Goal: Task Accomplishment & Management: Manage account settings

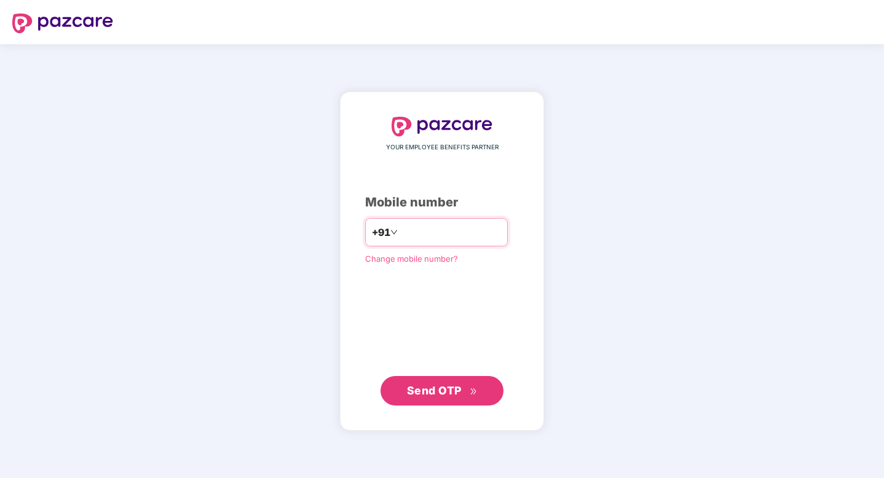
type input "**********"
click at [435, 397] on span "Send OTP" at bounding box center [442, 390] width 71 height 17
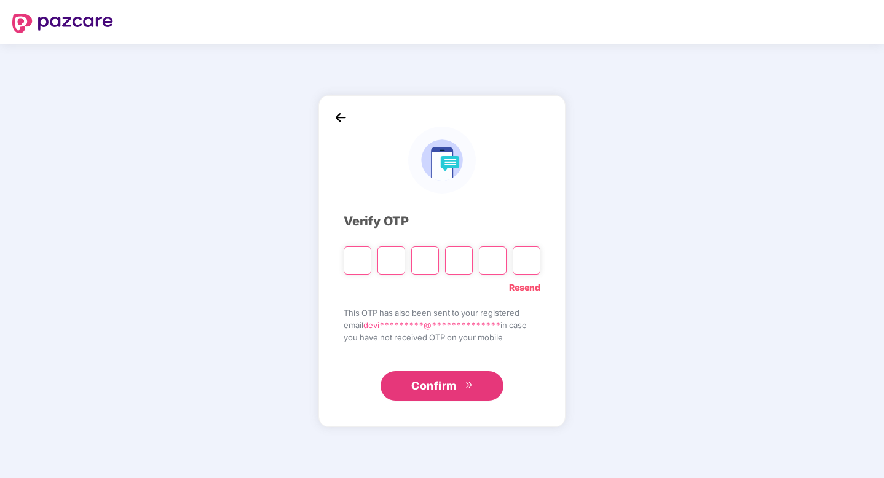
type input "*"
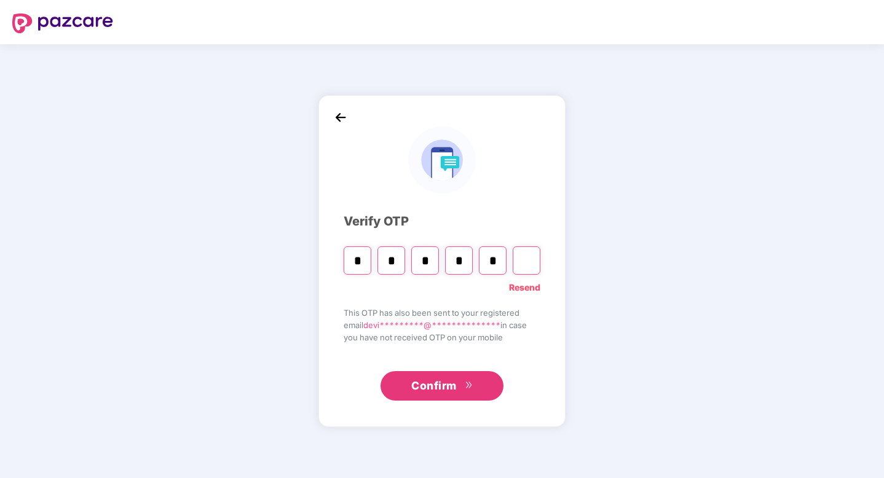
type input "*"
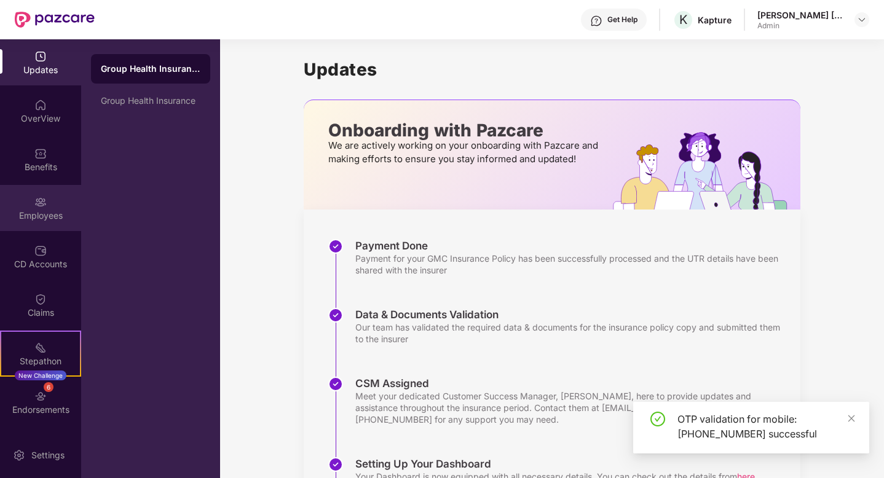
click at [27, 207] on div "Employees" at bounding box center [40, 208] width 81 height 46
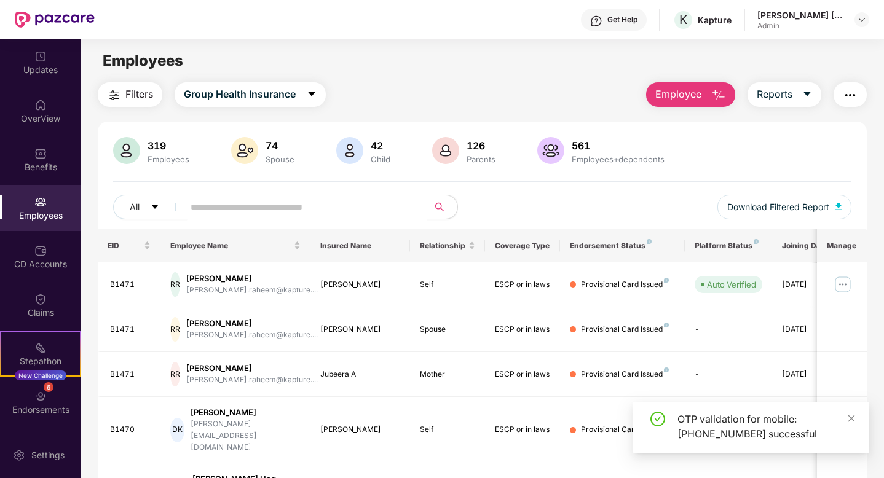
click at [298, 200] on input "text" at bounding box center [301, 207] width 221 height 18
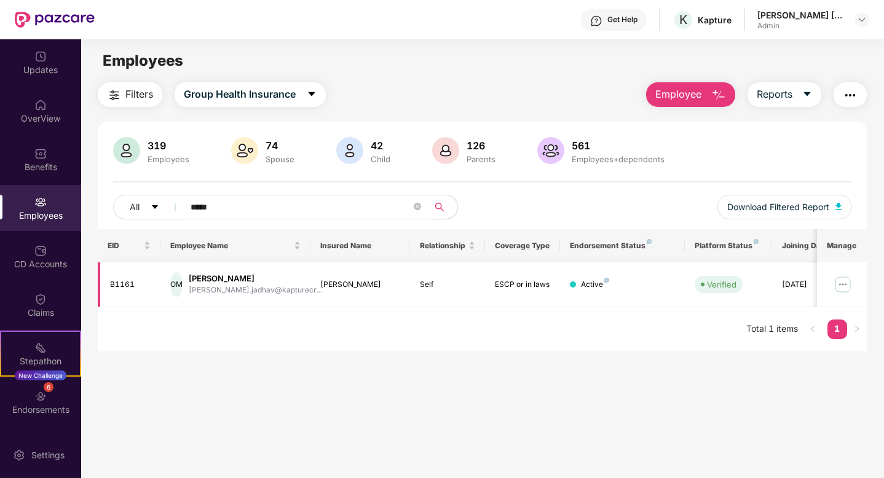
type input "*****"
click at [213, 273] on div "Omkar Mj" at bounding box center [255, 279] width 133 height 12
click at [839, 284] on img at bounding box center [843, 285] width 20 height 20
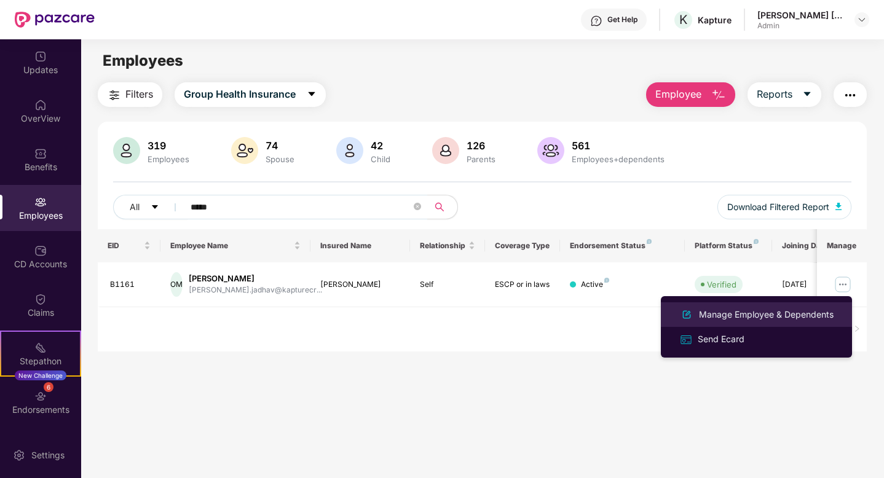
click at [770, 315] on div "Manage Employee & Dependents" at bounding box center [766, 315] width 140 height 14
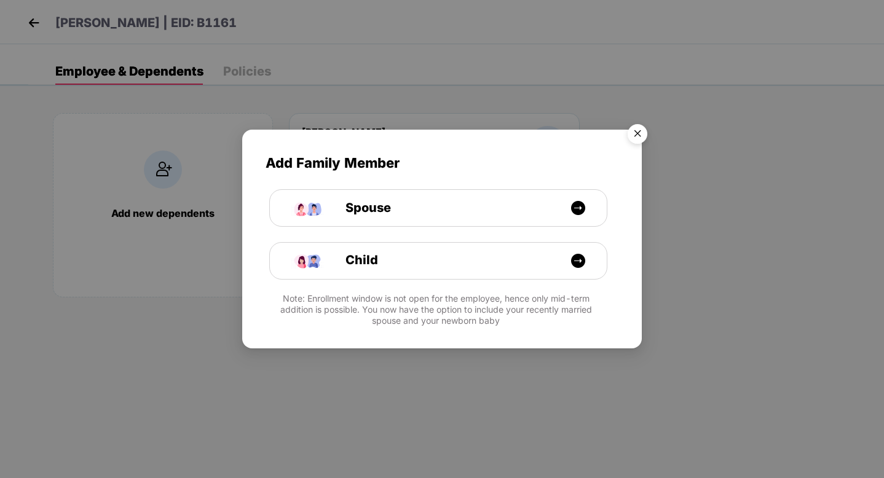
click at [647, 135] on img "Close" at bounding box center [637, 136] width 34 height 34
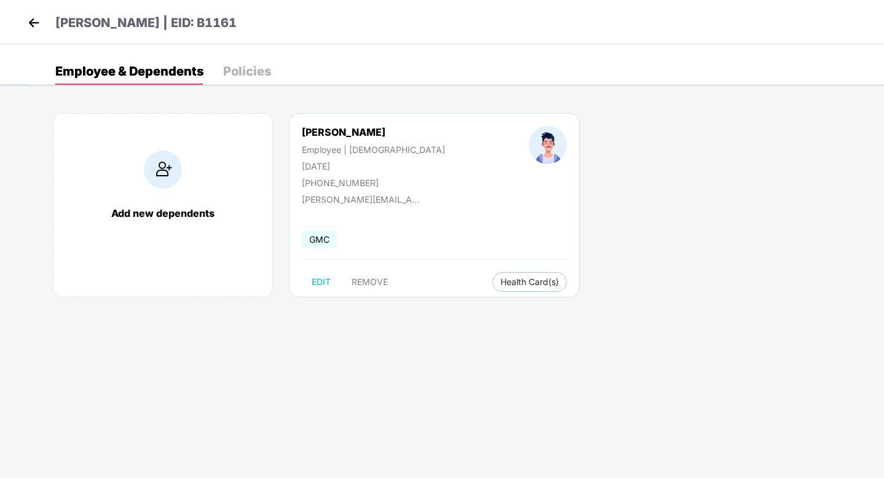
click at [667, 232] on div "Add new dependents Omkar Mj Employee | Male 12 July 1995 +917337880634 omkar.ja…" at bounding box center [456, 212] width 856 height 234
click at [25, 14] on img at bounding box center [34, 23] width 18 height 18
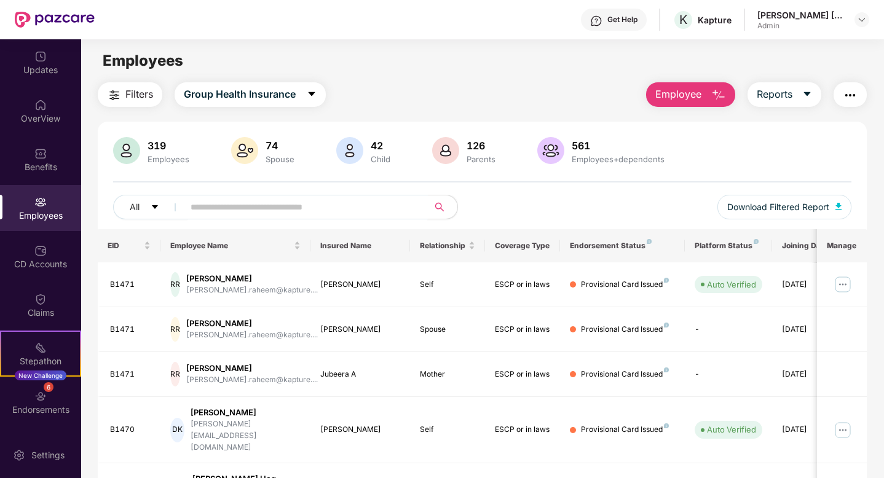
click at [393, 211] on input "text" at bounding box center [301, 207] width 221 height 18
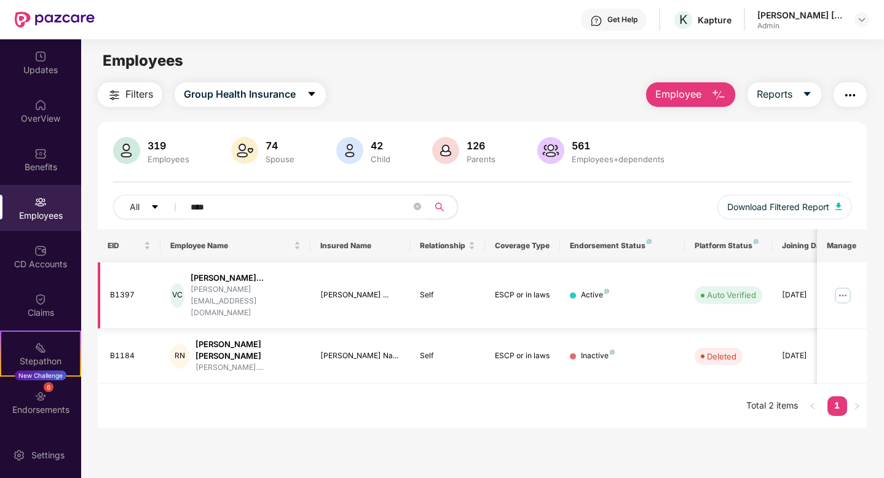
type input "****"
click at [840, 288] on img at bounding box center [843, 296] width 20 height 20
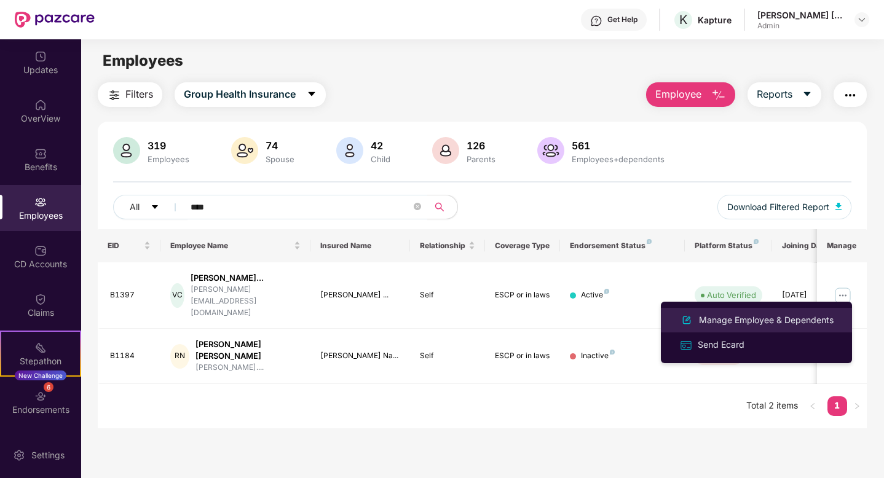
click at [817, 315] on div "Manage Employee & Dependents" at bounding box center [766, 320] width 140 height 14
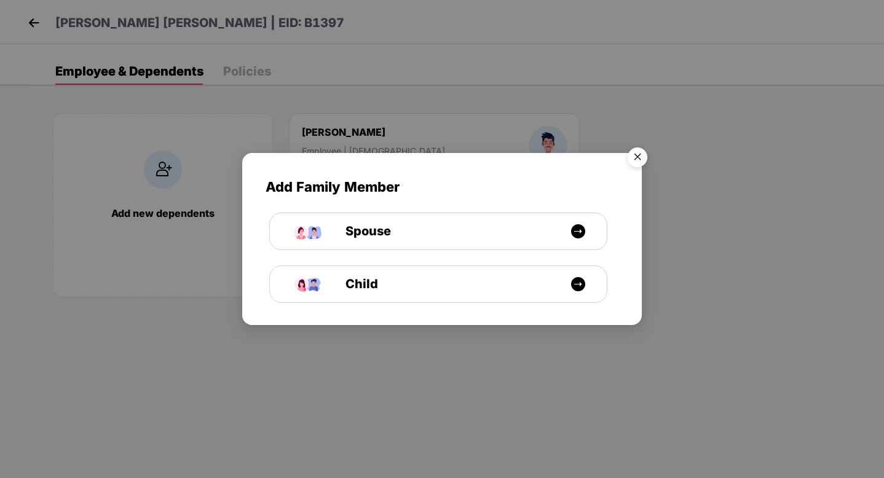
click at [641, 156] on img "Close" at bounding box center [637, 159] width 34 height 34
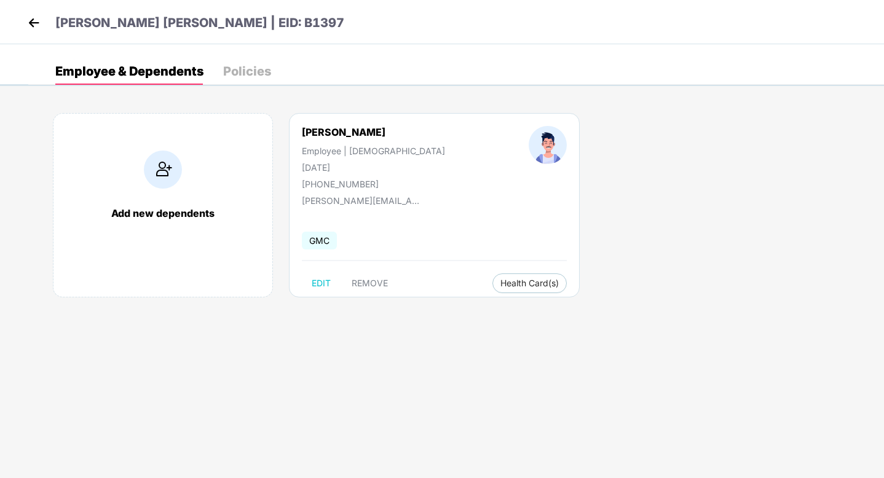
click at [32, 18] on img at bounding box center [34, 23] width 18 height 18
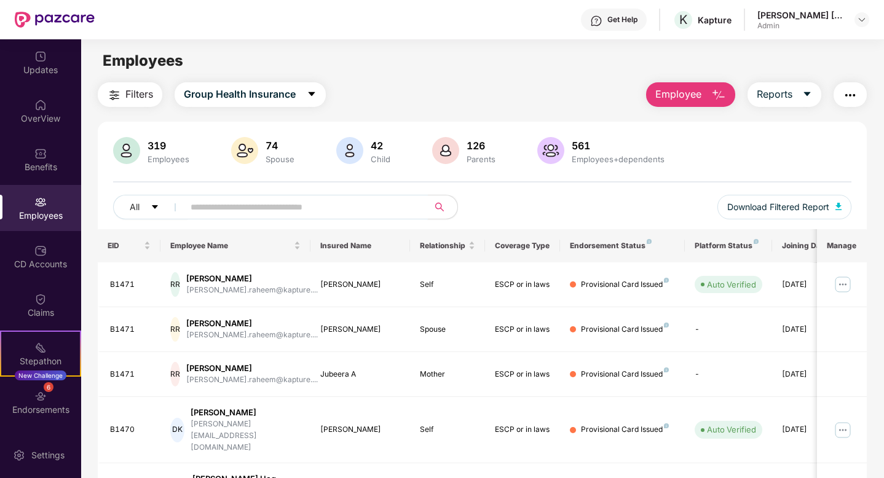
click at [325, 204] on input "text" at bounding box center [301, 207] width 221 height 18
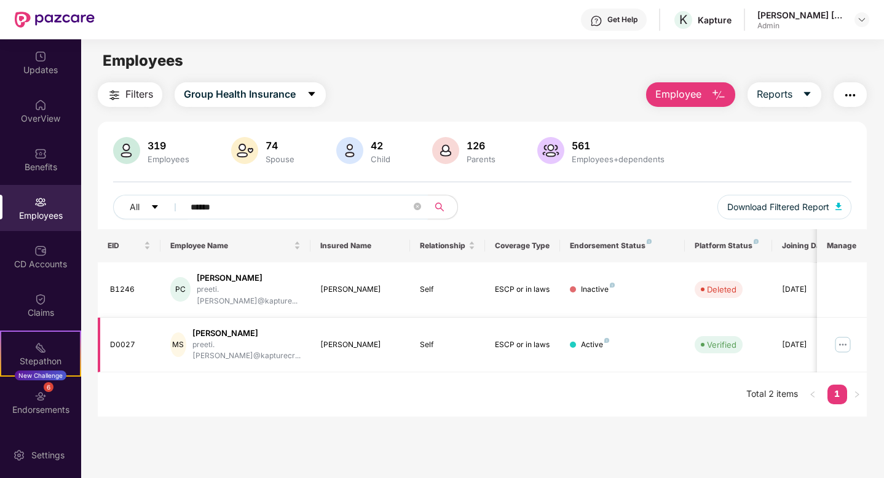
type input "******"
click at [837, 335] on img at bounding box center [843, 345] width 20 height 20
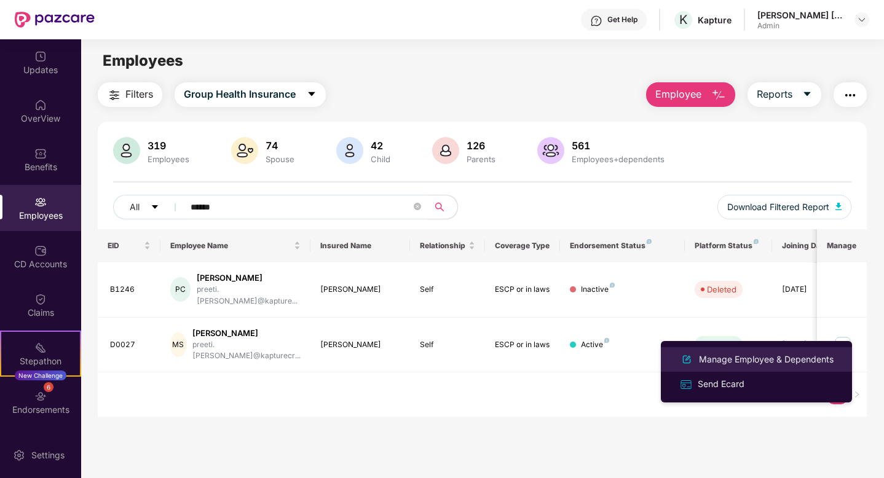
click at [763, 353] on div "Manage Employee & Dependents" at bounding box center [766, 360] width 140 height 14
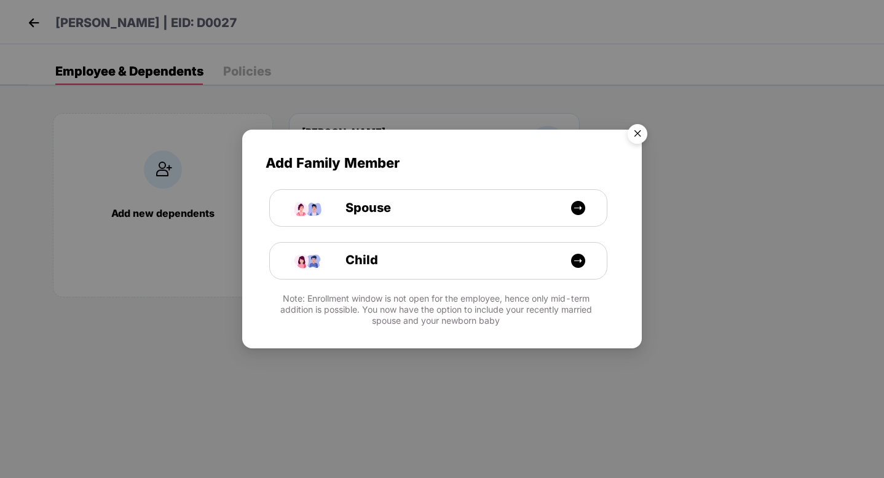
click at [631, 133] on img "Close" at bounding box center [637, 136] width 34 height 34
